Goal: Task Accomplishment & Management: Manage account settings

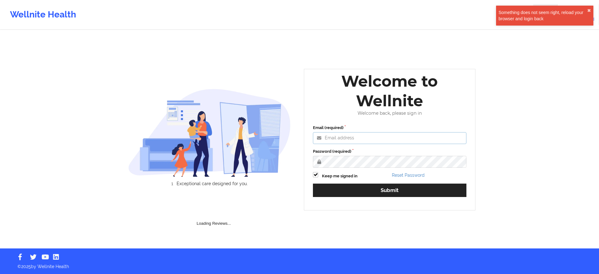
type input "[PERSON_NAME][EMAIL_ADDRESS][PERSON_NAME][DOMAIN_NAME]"
click at [398, 199] on div "Email (required) [PERSON_NAME][EMAIL_ADDRESS][PERSON_NAME][DOMAIN_NAME] Passwor…" at bounding box center [389, 162] width 162 height 85
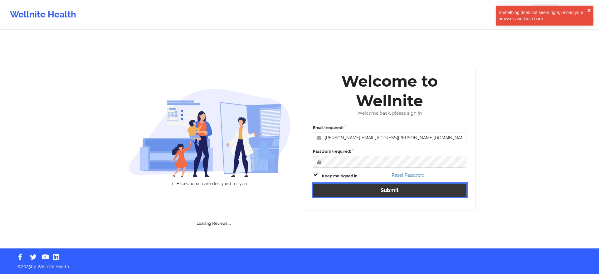
click at [405, 190] on button "Submit" at bounding box center [389, 190] width 153 height 13
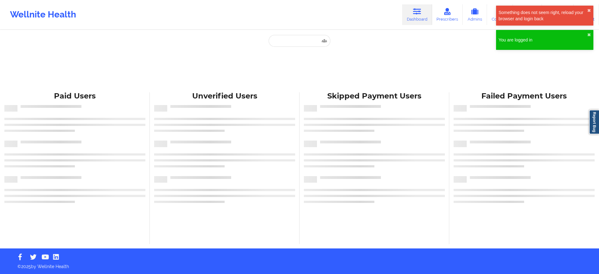
click at [290, 47] on div "Paid Unverified Skipped Failed" at bounding box center [299, 61] width 125 height 53
click at [290, 38] on input "text" at bounding box center [300, 41] width 62 height 12
paste input "[EMAIL_ADDRESS][DOMAIN_NAME]"
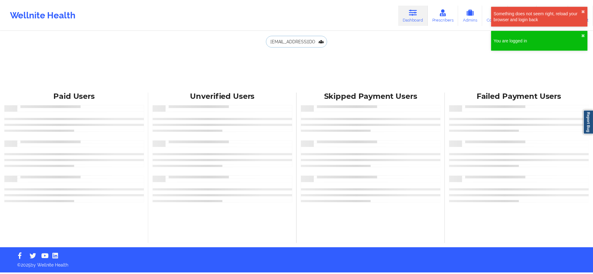
scroll to position [0, 3]
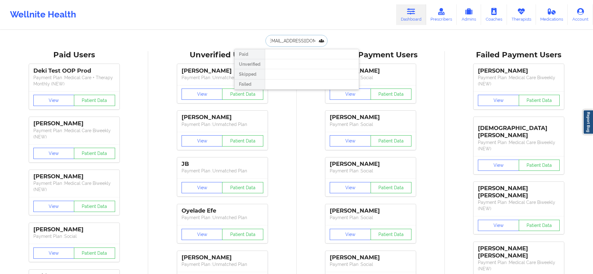
type input "[EMAIL_ADDRESS][DOMAIN_NAME]"
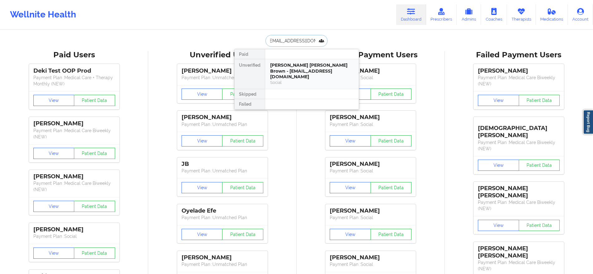
click at [302, 64] on div "[PERSON_NAME] [PERSON_NAME] Brown - [EMAIL_ADDRESS][DOMAIN_NAME]" at bounding box center [312, 70] width 84 height 17
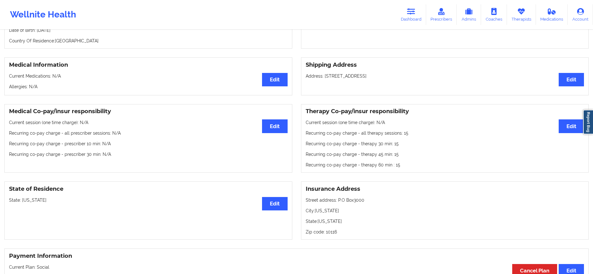
scroll to position [126, 0]
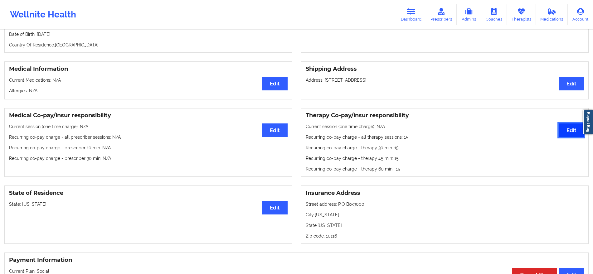
click at [559, 129] on button "Edit" at bounding box center [571, 130] width 25 height 13
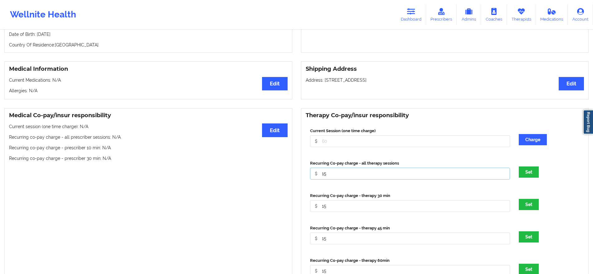
click at [393, 168] on input "15" at bounding box center [410, 174] width 200 height 12
type input "0"
click at [538, 167] on button "Set" at bounding box center [529, 172] width 20 height 11
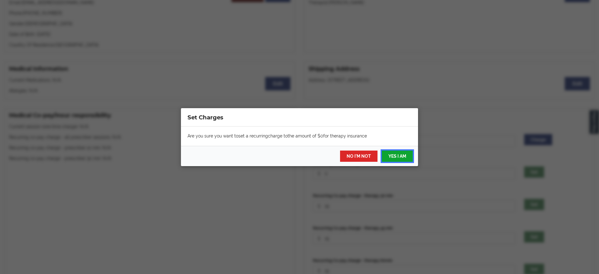
click at [400, 160] on button "YES I AM" at bounding box center [397, 156] width 31 height 11
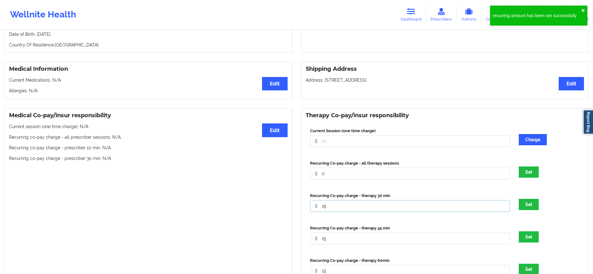
click at [390, 200] on input "15" at bounding box center [410, 206] width 200 height 12
type input "1"
type input "0"
click at [524, 199] on button "Set" at bounding box center [529, 204] width 20 height 11
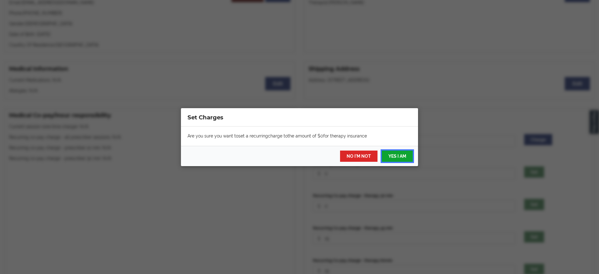
click at [405, 151] on button "YES I AM" at bounding box center [397, 156] width 31 height 11
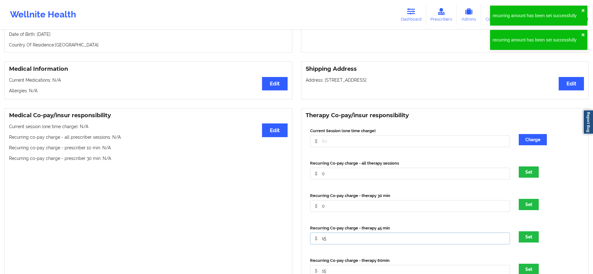
click at [397, 233] on input "15" at bounding box center [410, 239] width 200 height 12
type input "1"
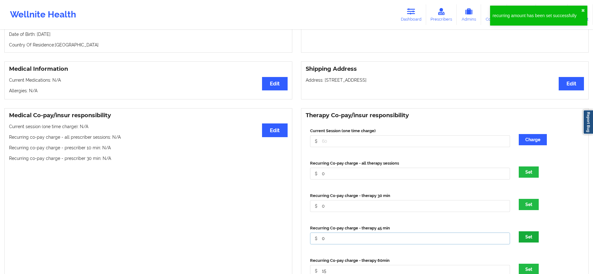
type input "0"
click at [521, 231] on button "Set" at bounding box center [529, 236] width 20 height 11
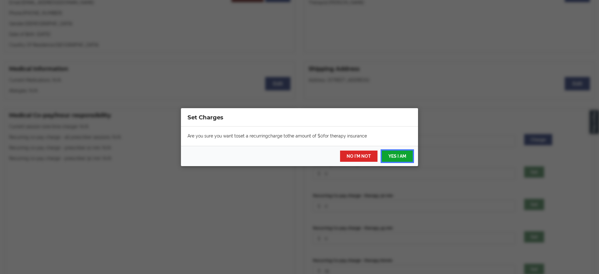
click at [393, 157] on button "YES I AM" at bounding box center [397, 156] width 31 height 11
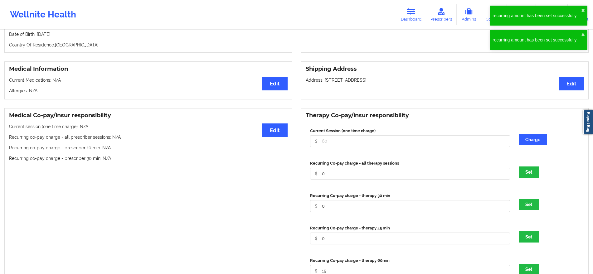
scroll to position [194, 0]
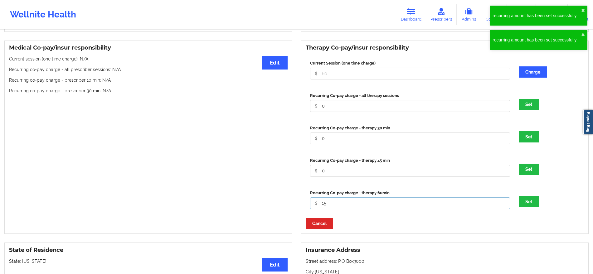
click at [438, 197] on input "15" at bounding box center [410, 203] width 200 height 12
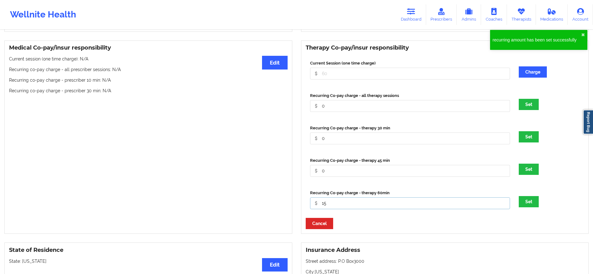
type input "1"
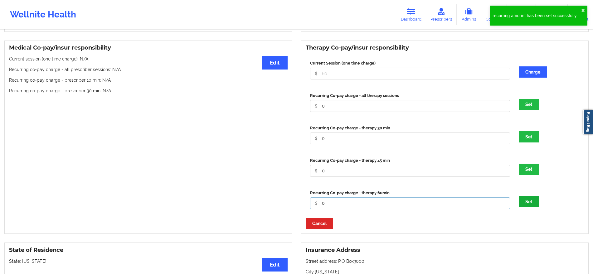
type input "0"
click at [533, 196] on button "Set" at bounding box center [529, 201] width 20 height 11
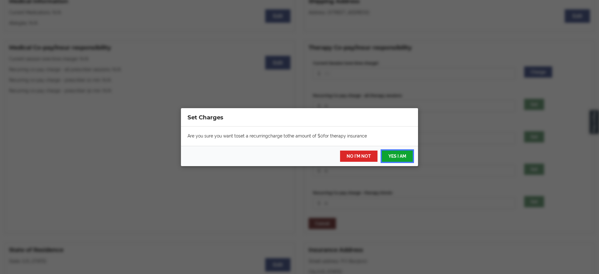
click at [397, 154] on button "YES I AM" at bounding box center [397, 156] width 31 height 11
